Goal: Transaction & Acquisition: Book appointment/travel/reservation

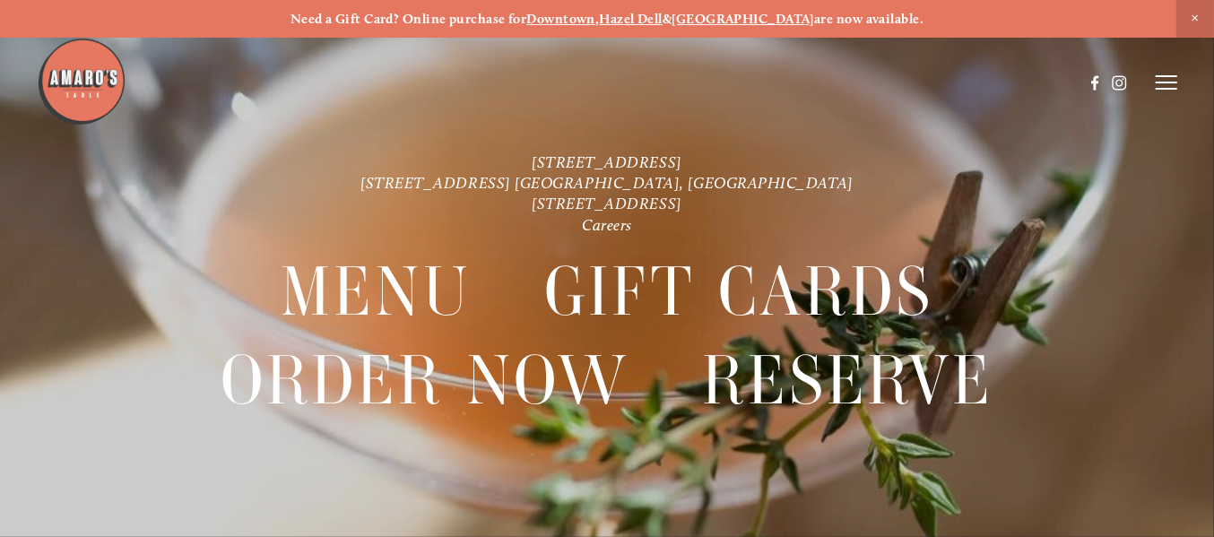
click at [1163, 76] on line at bounding box center [1167, 76] width 22 height 0
click at [1055, 82] on span "Reserve" at bounding box center [1059, 81] width 41 height 15
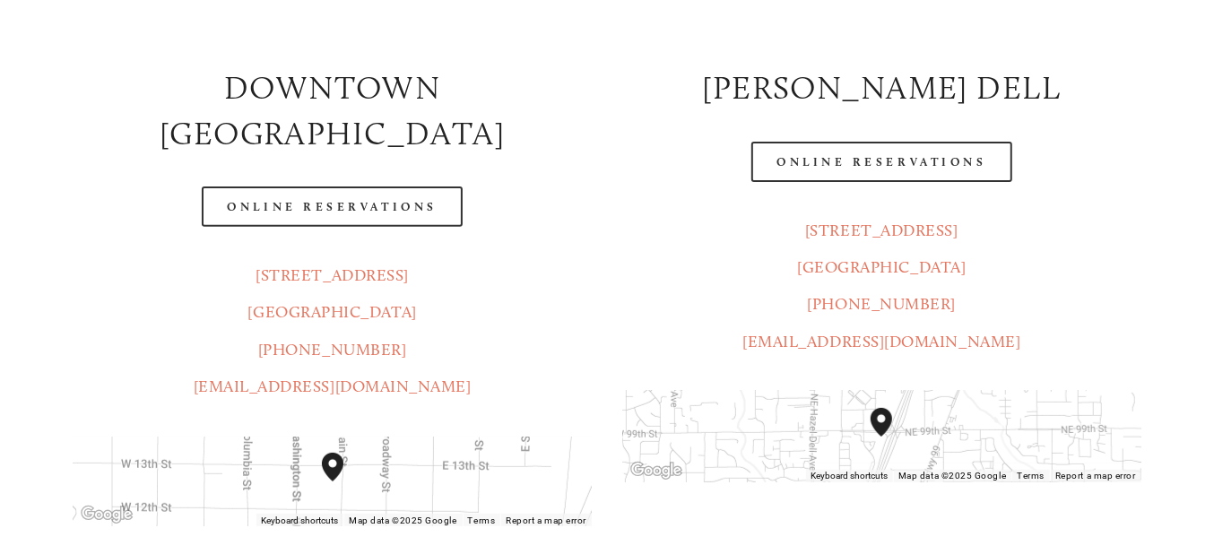
scroll to position [359, 0]
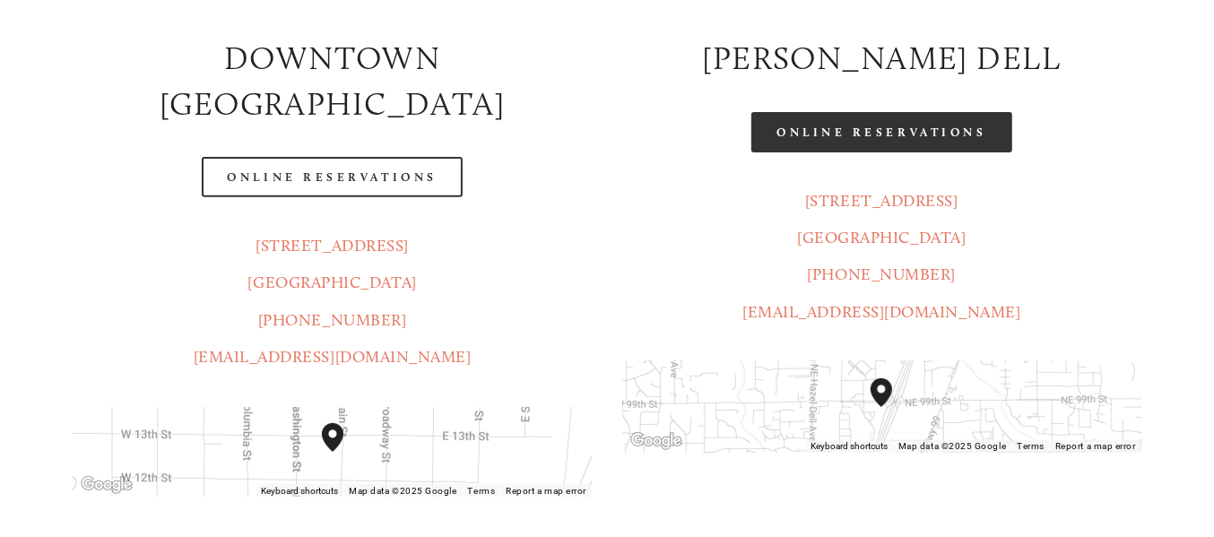
click at [892, 133] on link "Online Reservations" at bounding box center [881, 132] width 260 height 40
